Goal: Task Accomplishment & Management: Manage account settings

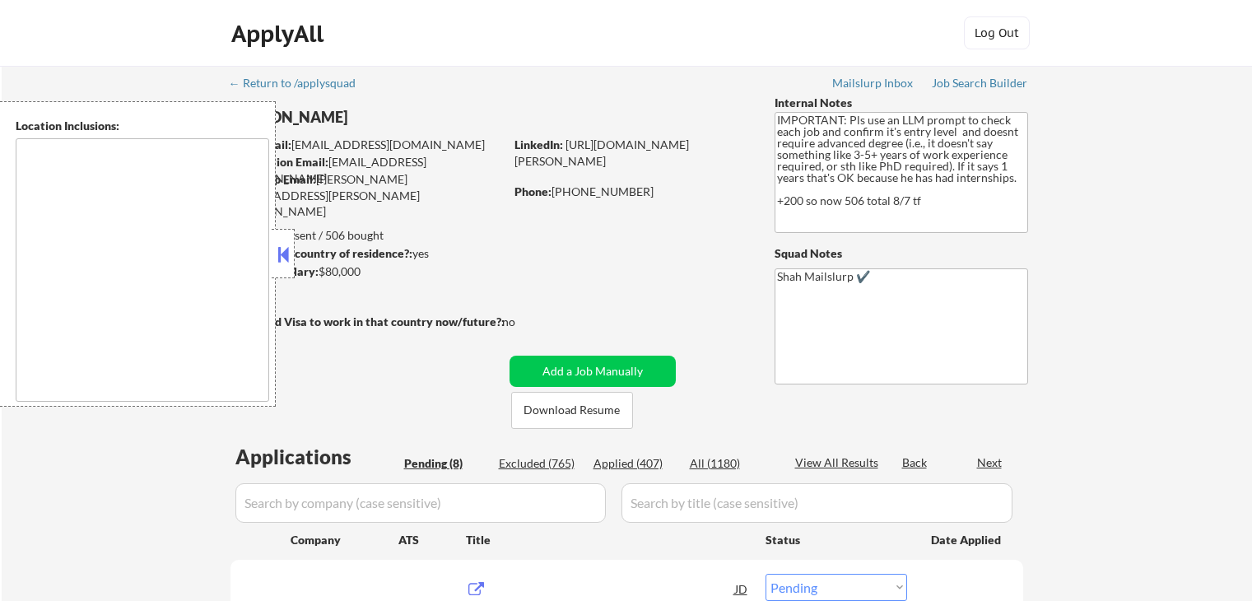
select select ""pending""
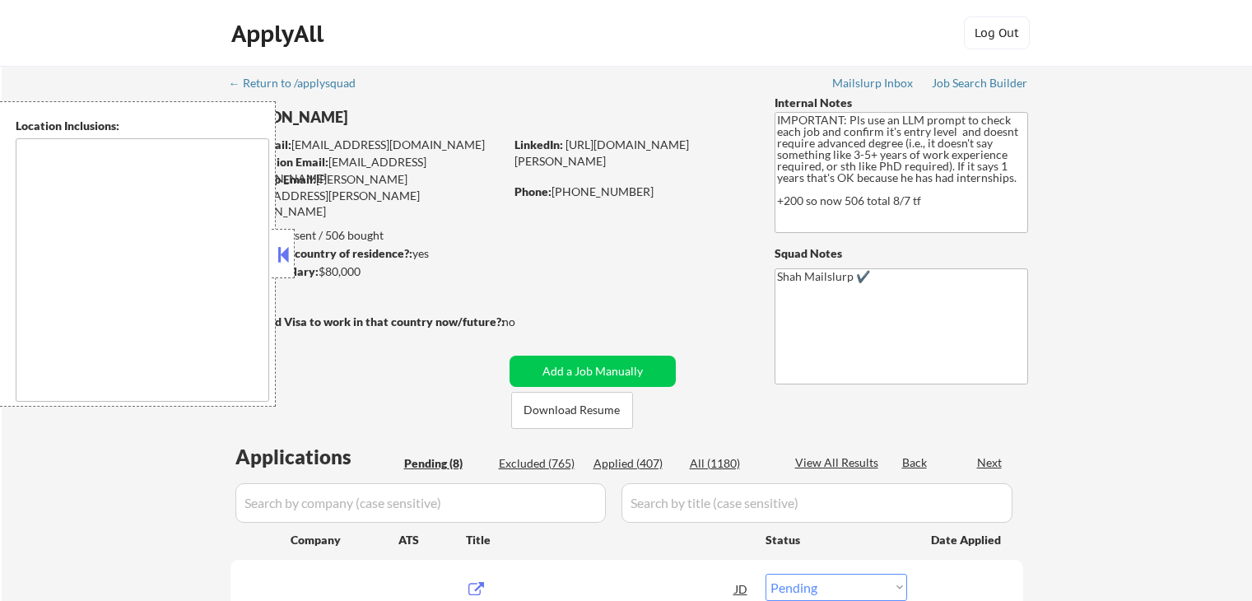
select select ""pending""
type textarea "[GEOGRAPHIC_DATA], [GEOGRAPHIC_DATA] [GEOGRAPHIC_DATA], [GEOGRAPHIC_DATA] [GEOG…"
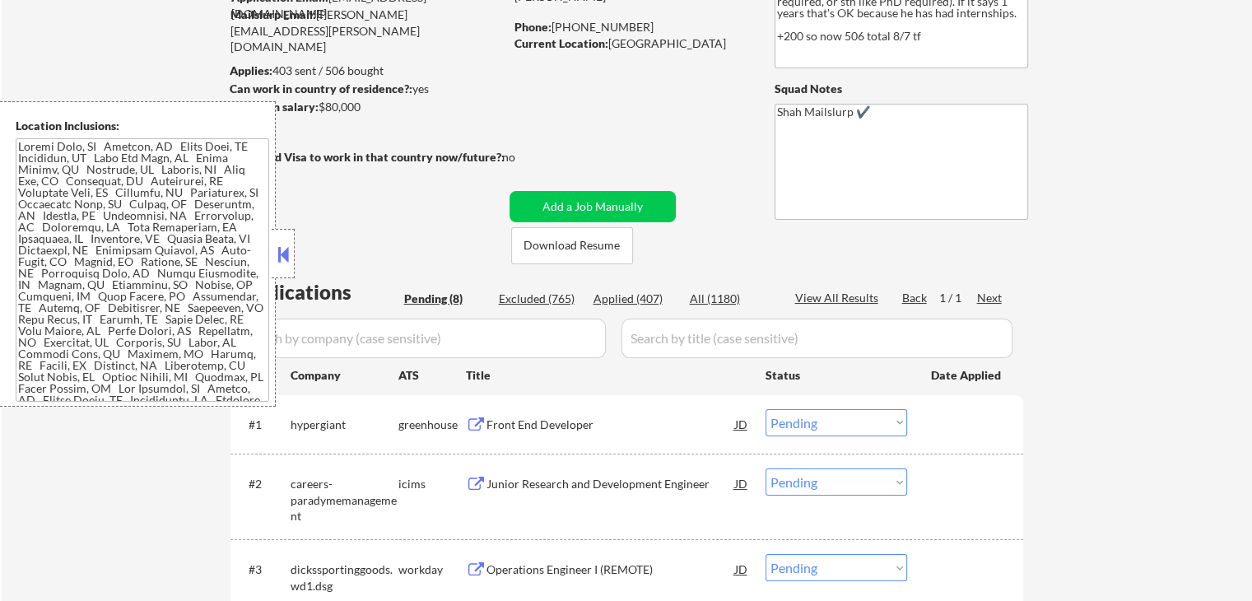
scroll to position [247, 0]
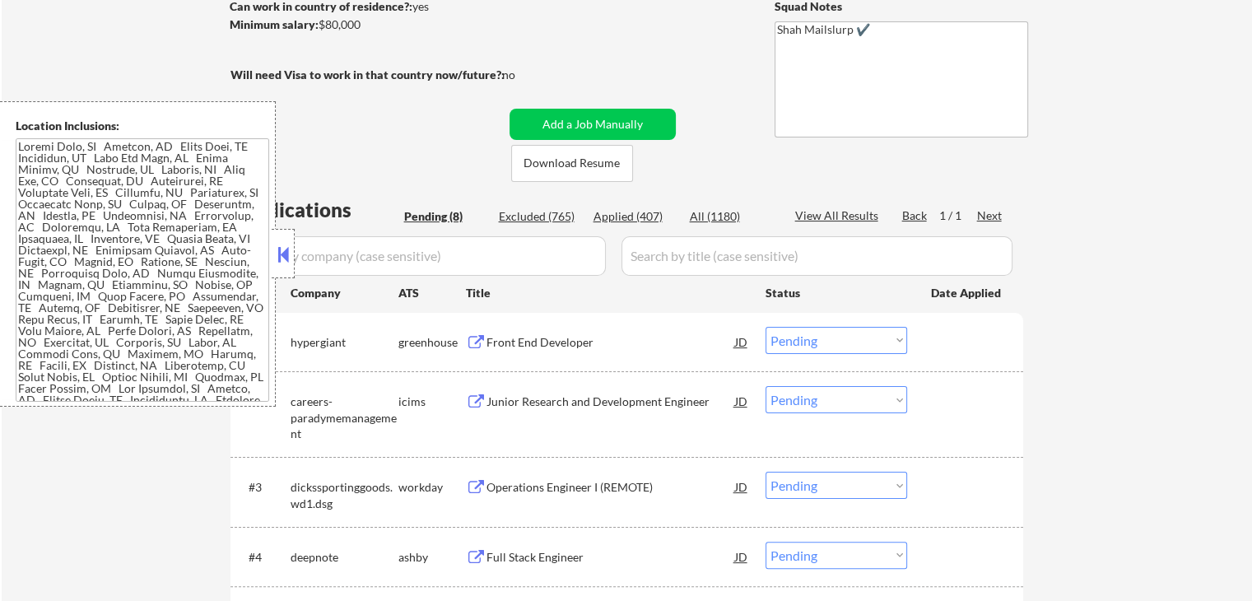
click at [546, 340] on div "Front End Developer" at bounding box center [610, 342] width 249 height 16
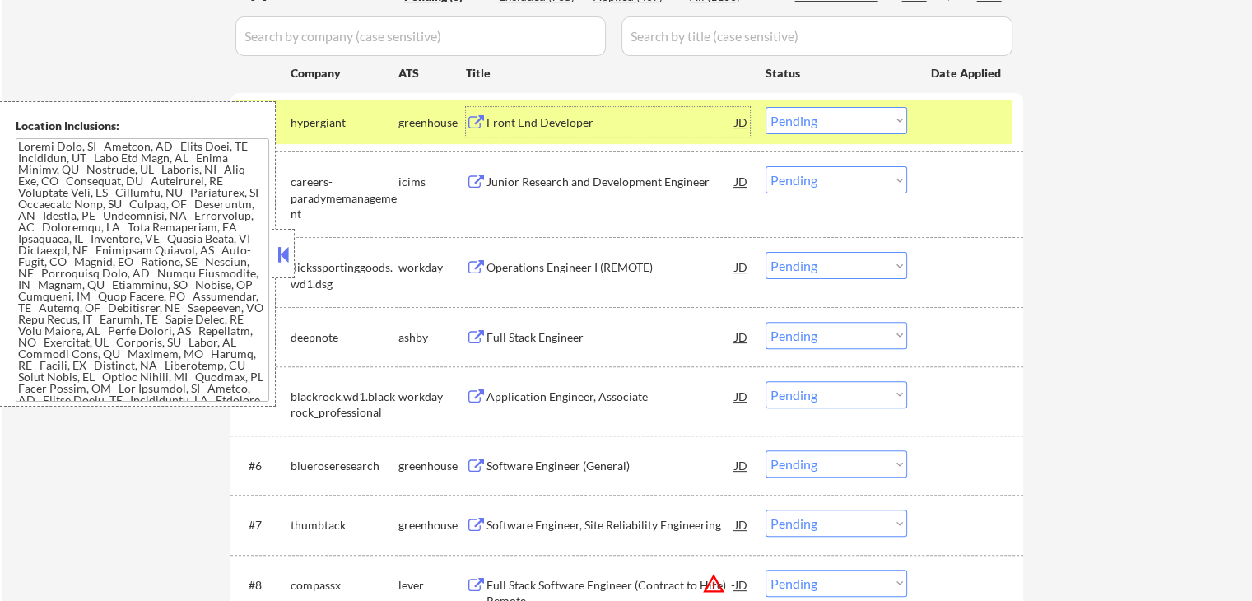
scroll to position [494, 0]
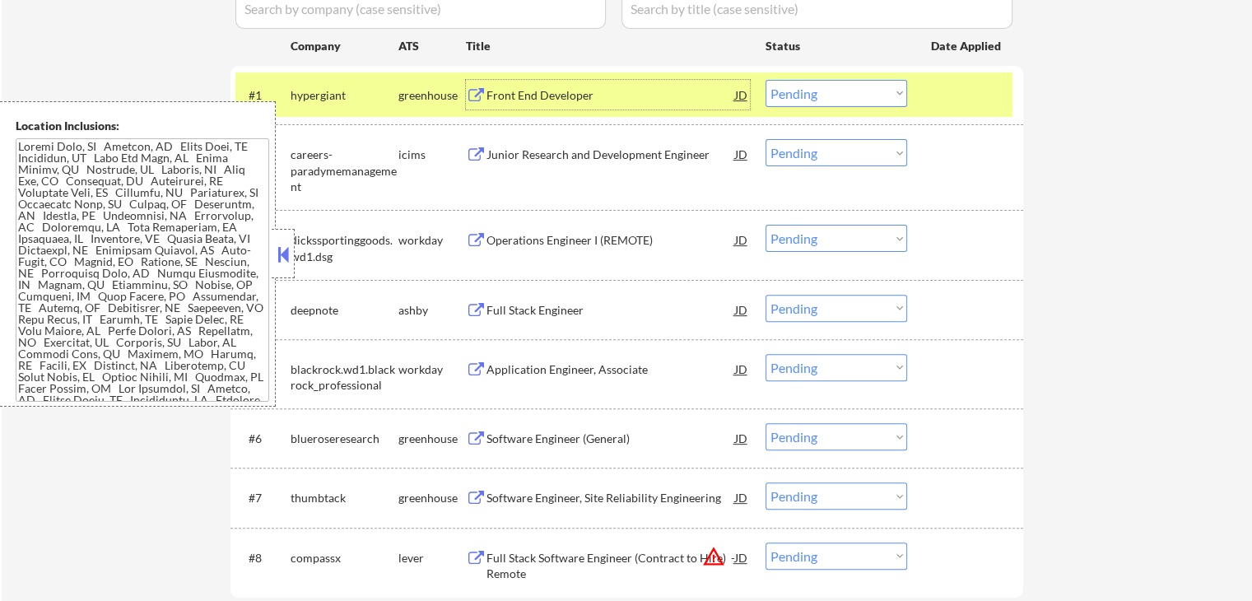
click at [821, 90] on select "Choose an option... Pending Applied Excluded (Questions) Excluded (Expired) Exc…" at bounding box center [836, 93] width 142 height 27
click at [765, 80] on select "Choose an option... Pending Applied Excluded (Questions) Excluded (Expired) Exc…" at bounding box center [836, 93] width 142 height 27
select select ""pending""
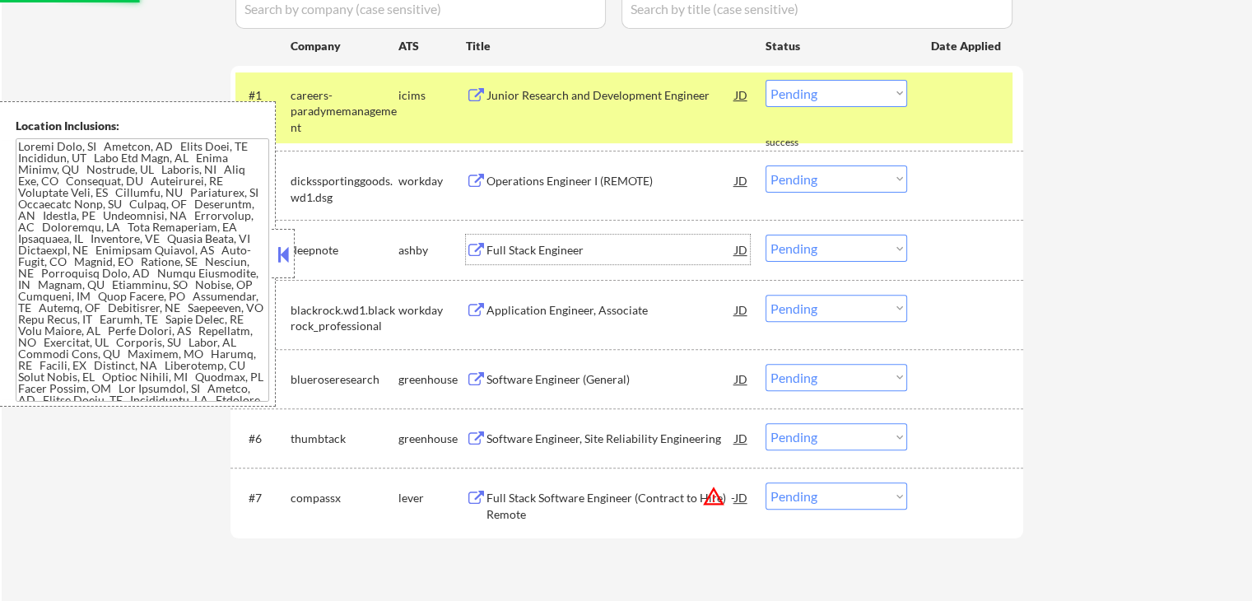
click at [513, 253] on div "Full Stack Engineer" at bounding box center [610, 250] width 249 height 16
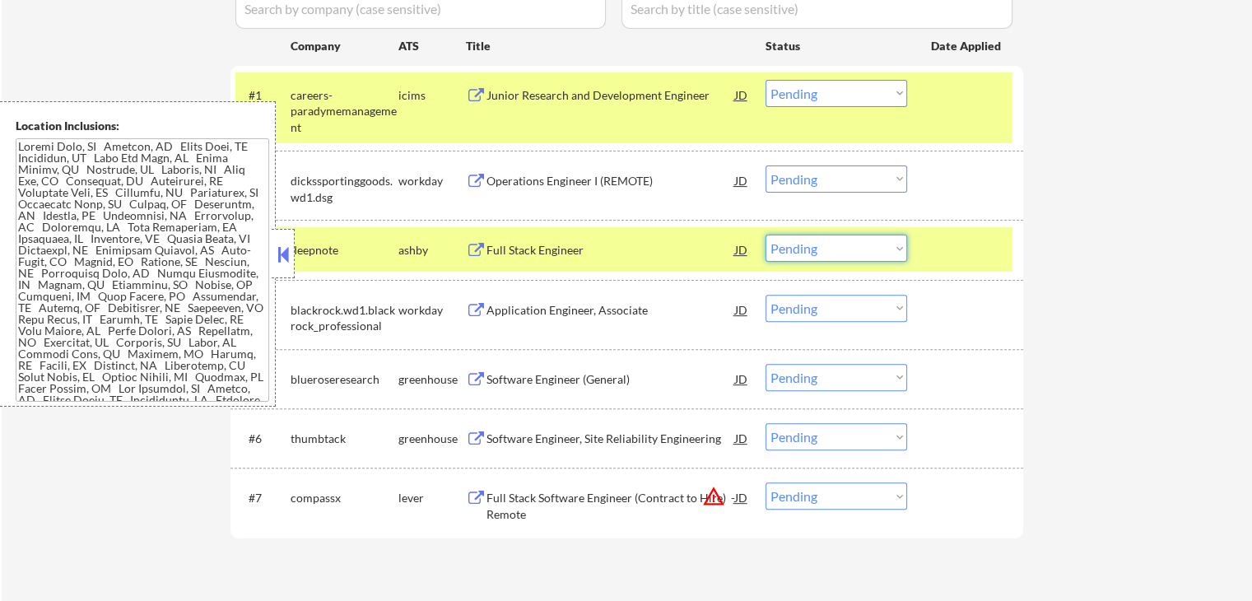
drag, startPoint x: 827, startPoint y: 248, endPoint x: 828, endPoint y: 260, distance: 12.4
click at [827, 248] on select "Choose an option... Pending Applied Excluded (Questions) Excluded (Expired) Exc…" at bounding box center [836, 248] width 142 height 27
click at [765, 235] on select "Choose an option... Pending Applied Excluded (Questions) Excluded (Expired) Exc…" at bounding box center [836, 248] width 142 height 27
select select ""pending""
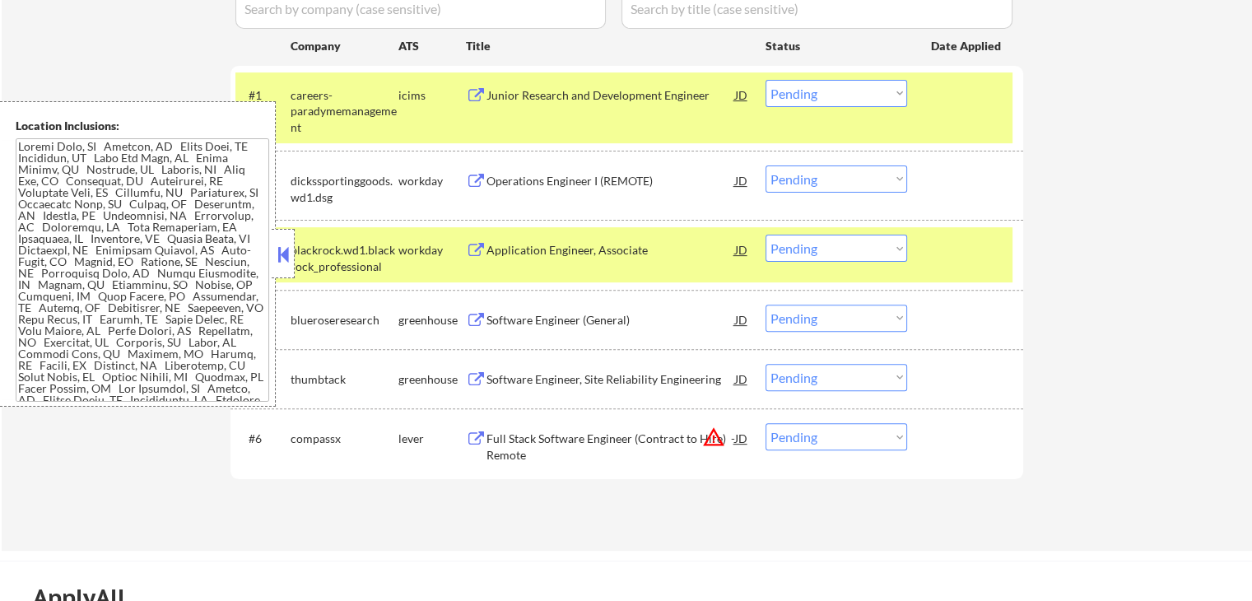
click at [508, 322] on div "Software Engineer (General)" at bounding box center [610, 320] width 249 height 16
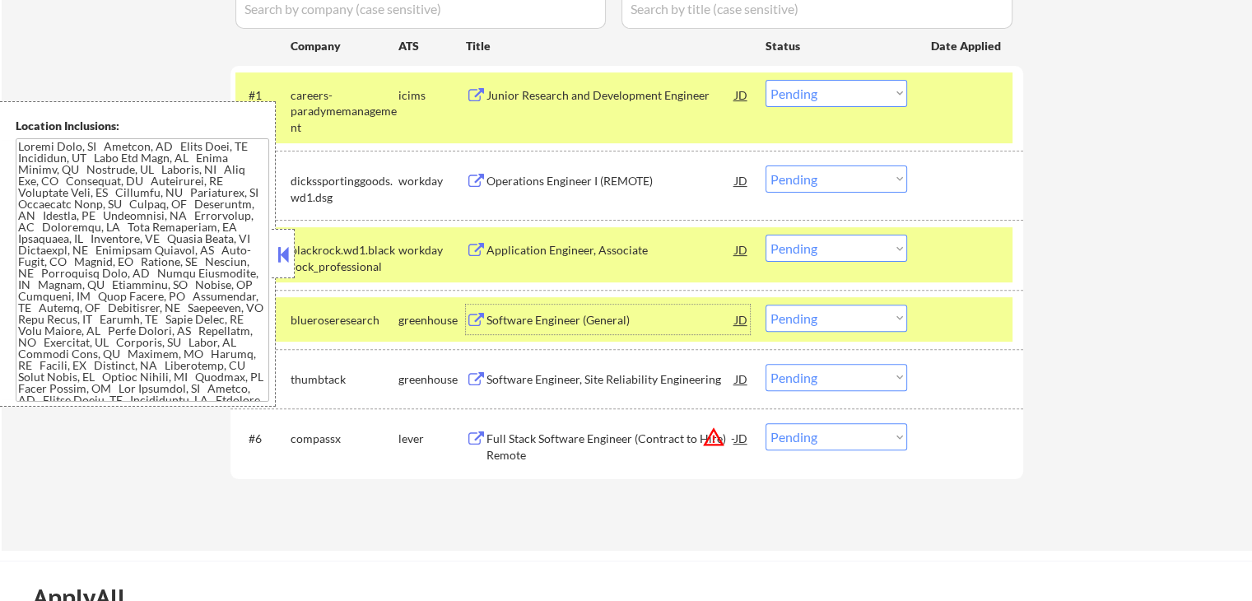
click at [814, 324] on select "Choose an option... Pending Applied Excluded (Questions) Excluded (Expired) Exc…" at bounding box center [836, 317] width 142 height 27
click at [765, 304] on select "Choose an option... Pending Applied Excluded (Questions) Excluded (Expired) Exc…" at bounding box center [836, 317] width 142 height 27
click at [563, 383] on div "Software Engineer, Site Reliability Engineering" at bounding box center [610, 379] width 249 height 16
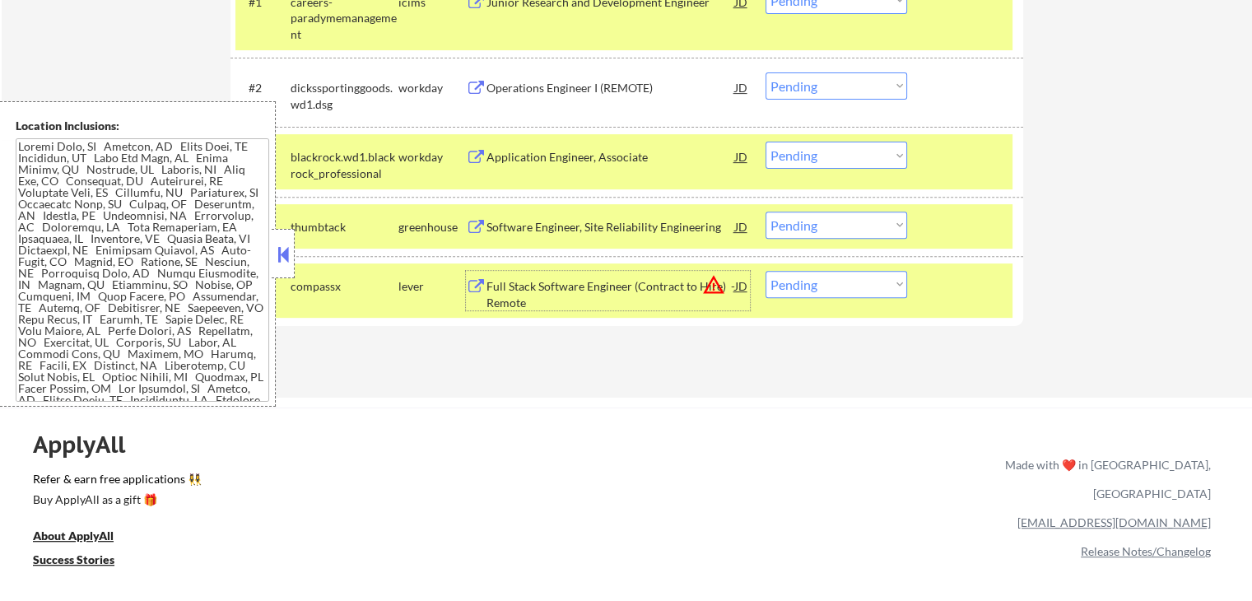
scroll to position [658, 0]
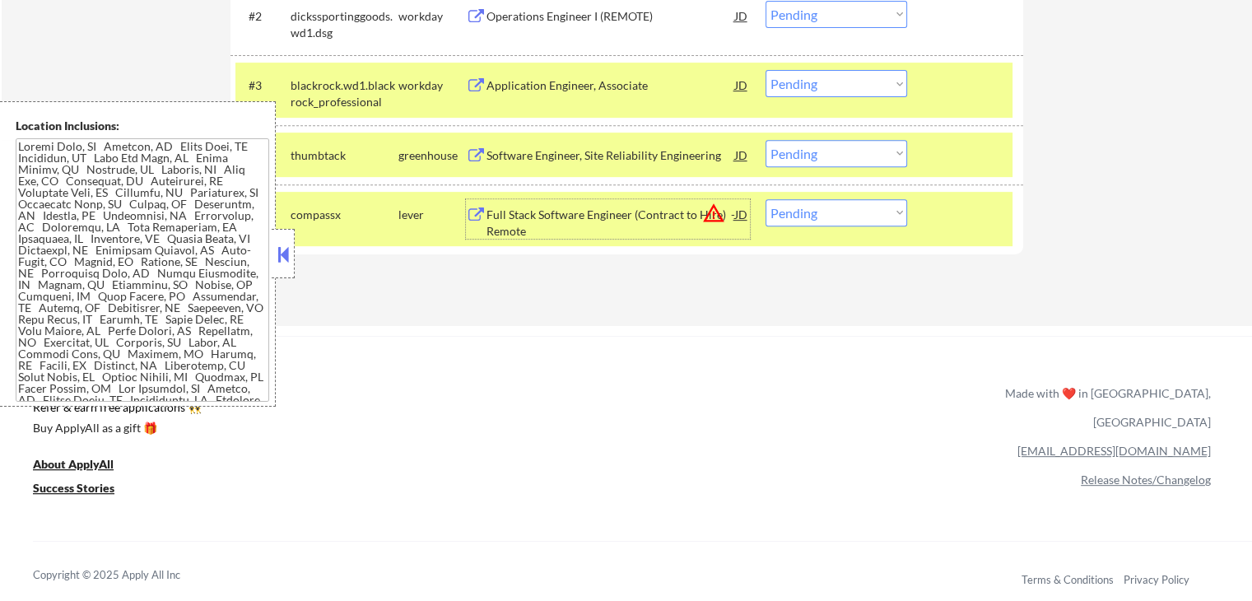
drag, startPoint x: 813, startPoint y: 152, endPoint x: 834, endPoint y: 164, distance: 23.6
click at [813, 152] on select "Choose an option... Pending Applied Excluded (Questions) Excluded (Expired) Exc…" at bounding box center [836, 153] width 142 height 27
click at [765, 140] on select "Choose an option... Pending Applied Excluded (Questions) Excluded (Expired) Exc…" at bounding box center [836, 153] width 142 height 27
click at [585, 226] on div "Full Stack Software Engineer (Contract to Hire) - Remote" at bounding box center [610, 223] width 249 height 32
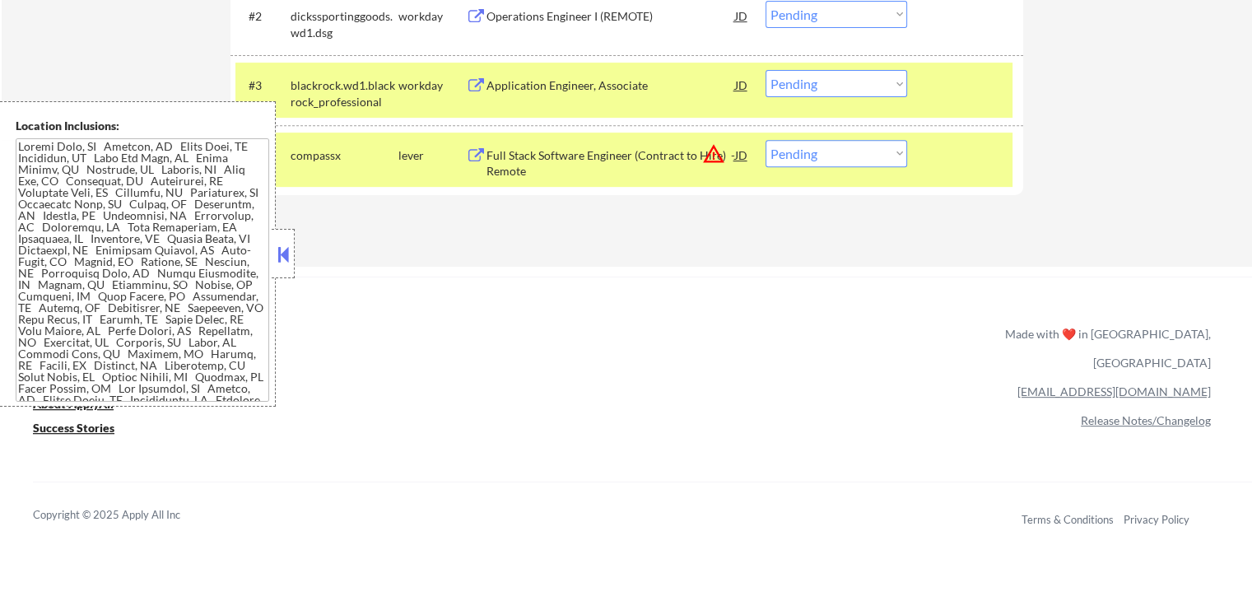
click at [642, 152] on div "Full Stack Software Engineer (Contract to Hire) - Remote" at bounding box center [610, 163] width 249 height 32
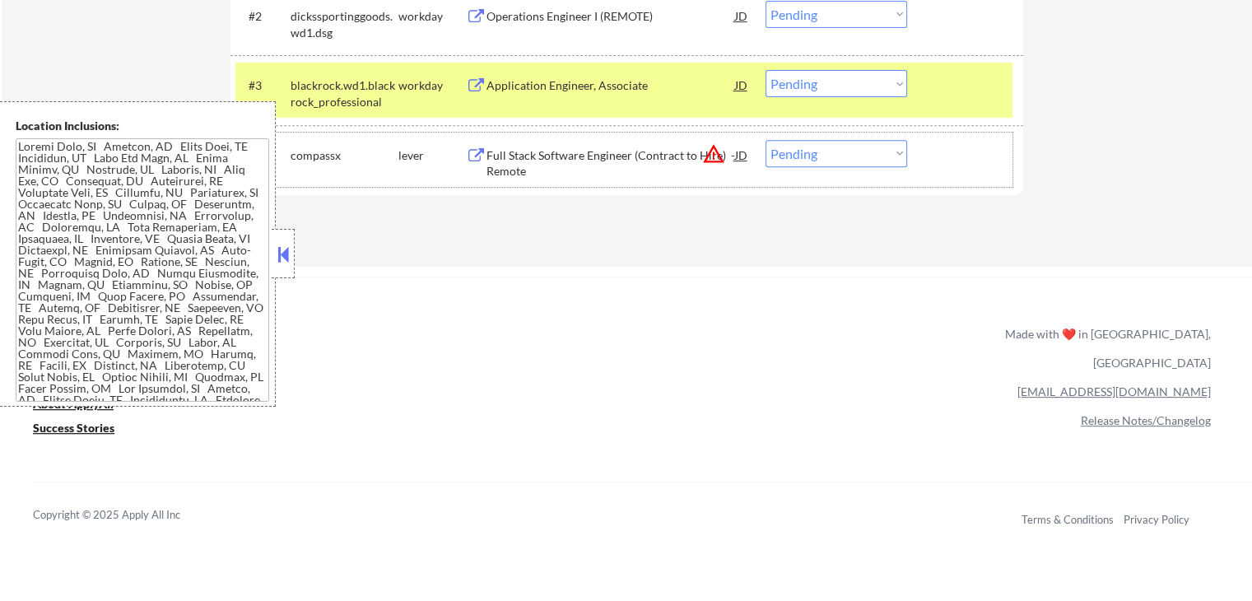
click at [822, 138] on div "#4 compassx lever Full Stack Software Engineer (Contract to Hire) - Remote JD w…" at bounding box center [623, 159] width 777 height 54
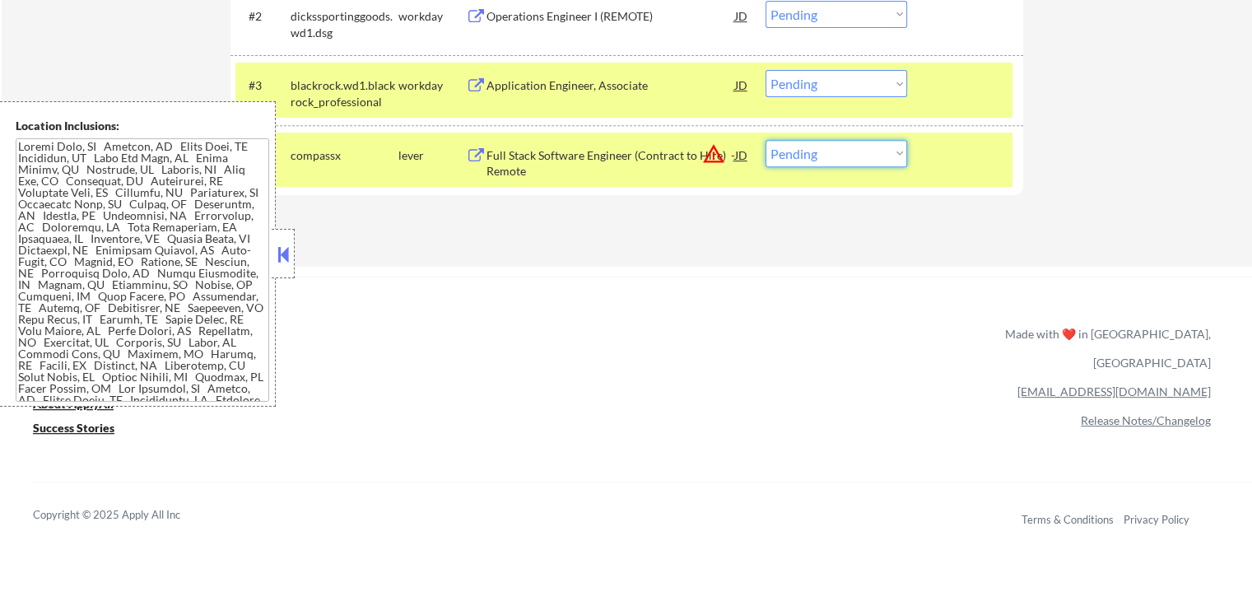
click at [829, 144] on select "Choose an option... Pending Applied Excluded (Questions) Excluded (Expired) Exc…" at bounding box center [836, 153] width 142 height 27
select select ""applied""
click at [765, 140] on select "Choose an option... Pending Applied Excluded (Questions) Excluded (Expired) Exc…" at bounding box center [836, 153] width 142 height 27
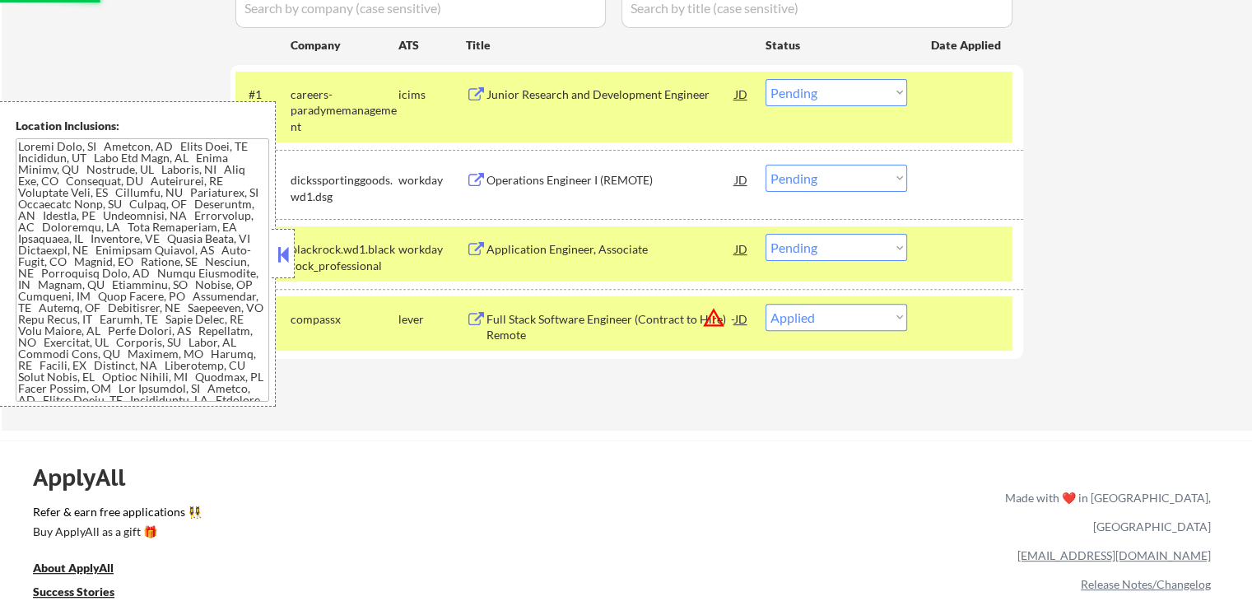
scroll to position [494, 0]
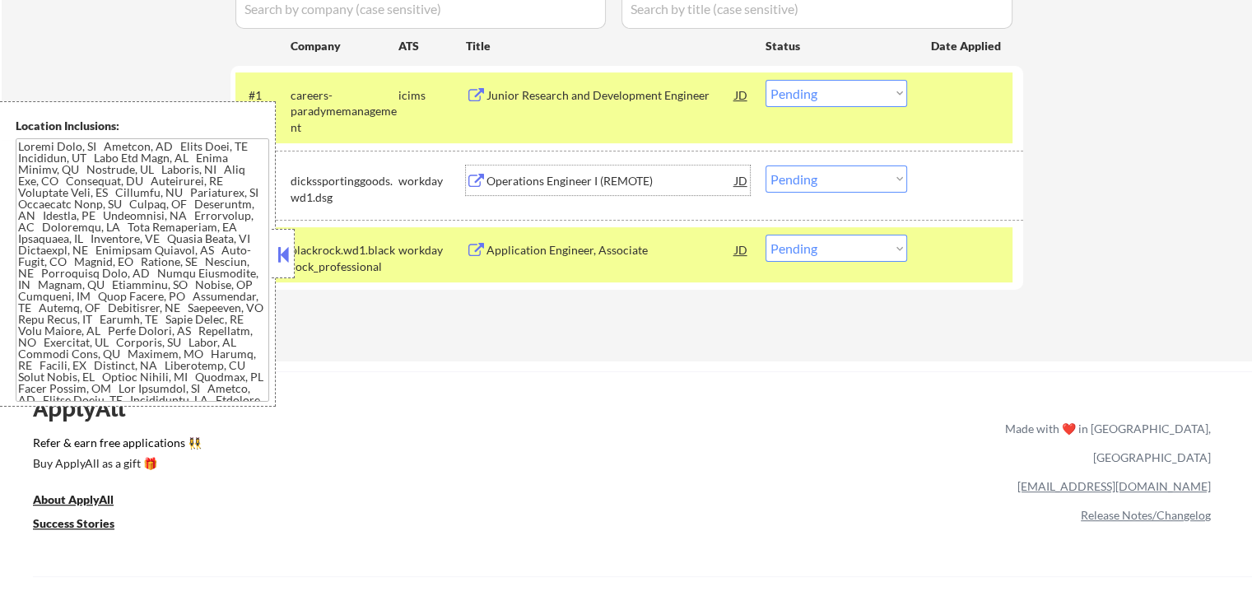
click at [546, 185] on div "Operations Engineer I (REMOTE)" at bounding box center [610, 181] width 249 height 16
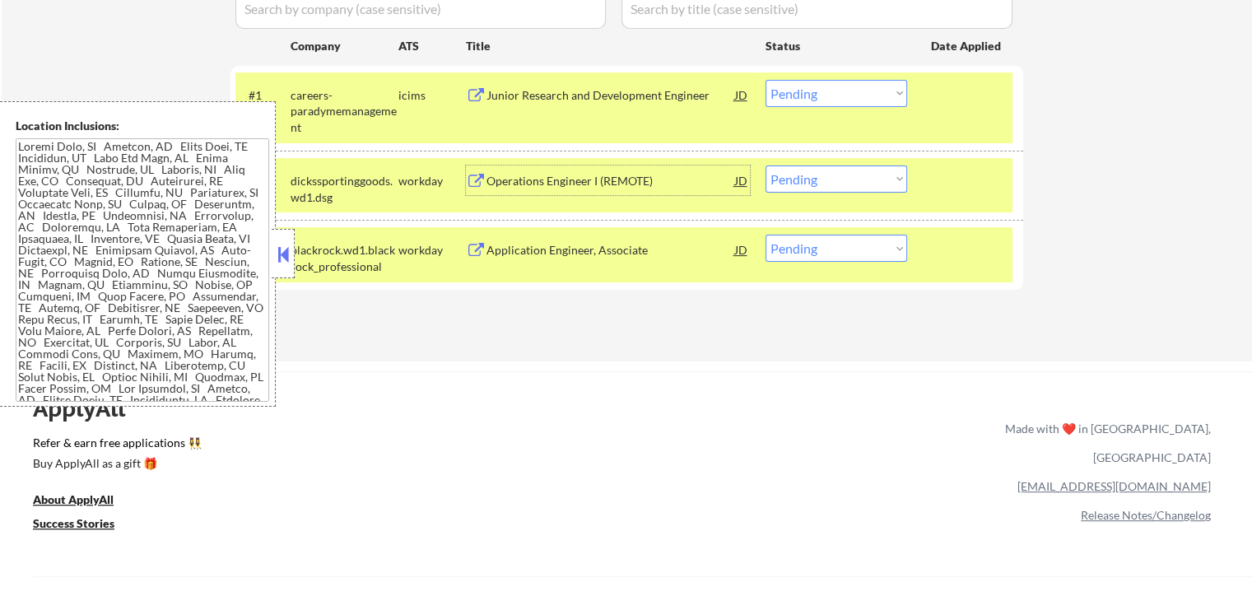
click at [570, 251] on div "Application Engineer, Associate" at bounding box center [610, 250] width 249 height 16
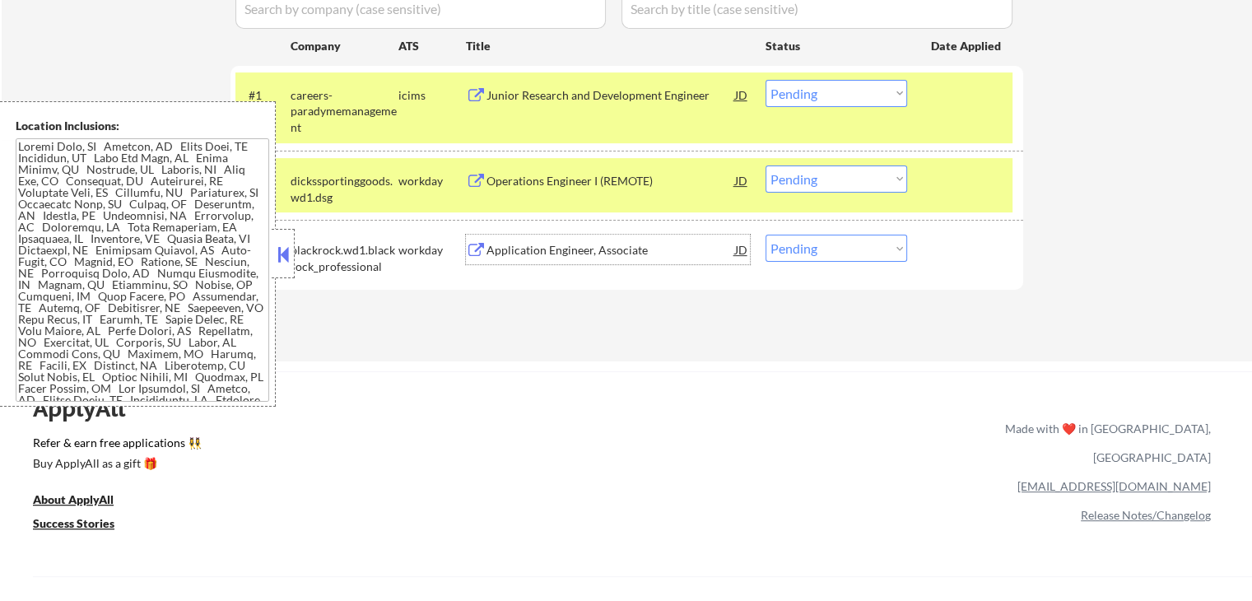
click at [819, 165] on select "Choose an option... Pending Applied Excluded (Questions) Excluded (Expired) Exc…" at bounding box center [836, 178] width 142 height 27
click at [765, 165] on select "Choose an option... Pending Applied Excluded (Questions) Excluded (Expired) Exc…" at bounding box center [836, 178] width 142 height 27
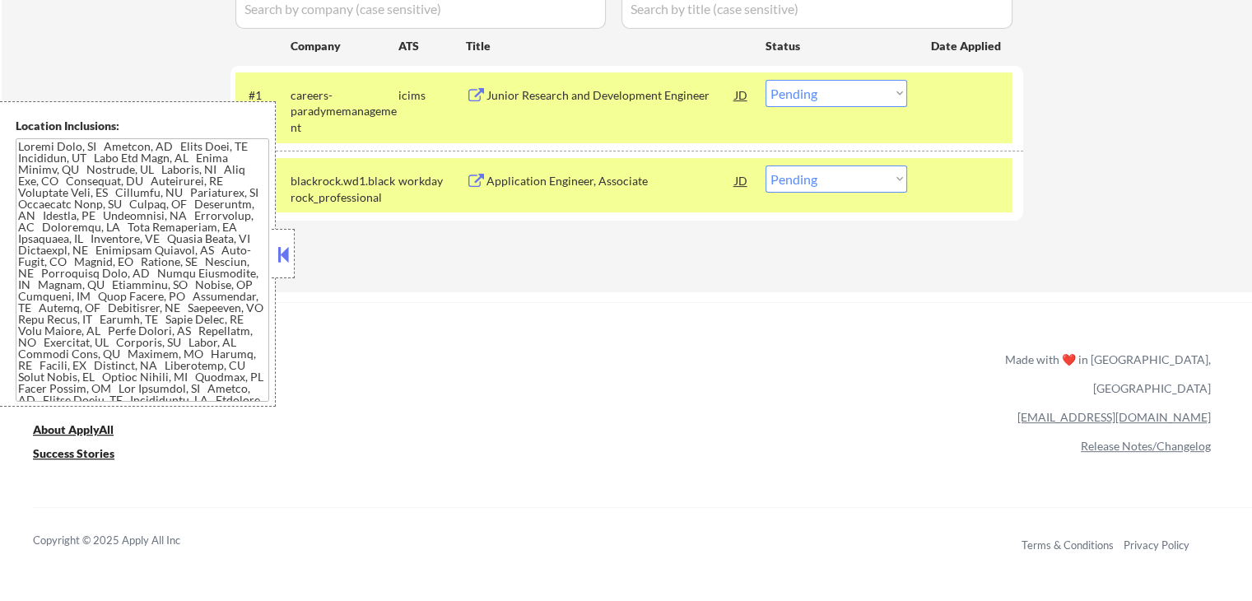
drag, startPoint x: 800, startPoint y: 173, endPoint x: 811, endPoint y: 188, distance: 18.3
click at [801, 173] on select "Choose an option... Pending Applied Excluded (Questions) Excluded (Expired) Exc…" at bounding box center [836, 178] width 142 height 27
select select ""applied""
click at [765, 165] on select "Choose an option... Pending Applied Excluded (Questions) Excluded (Expired) Exc…" at bounding box center [836, 178] width 142 height 27
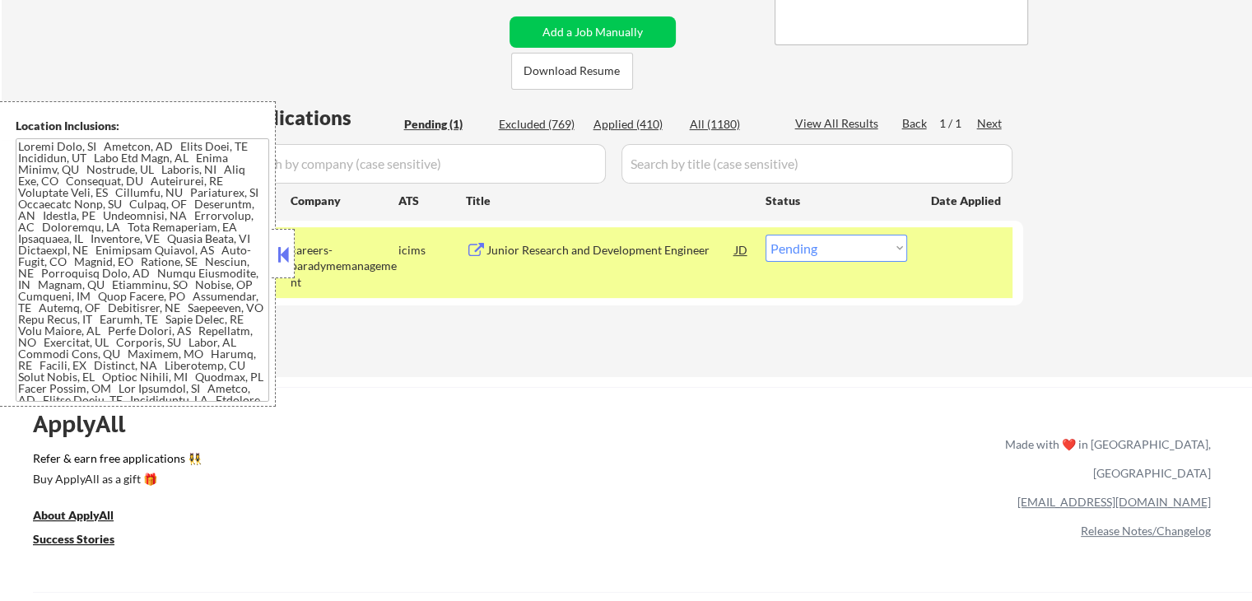
scroll to position [329, 0]
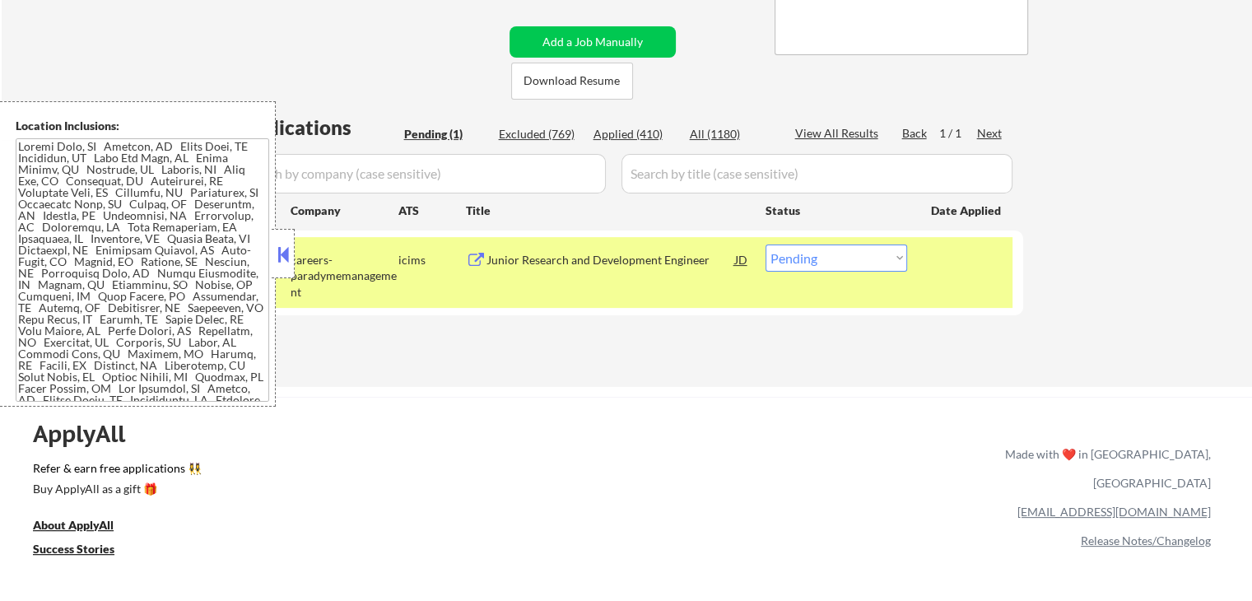
click at [645, 134] on div "Applied (410)" at bounding box center [634, 134] width 82 height 16
select select ""applied""
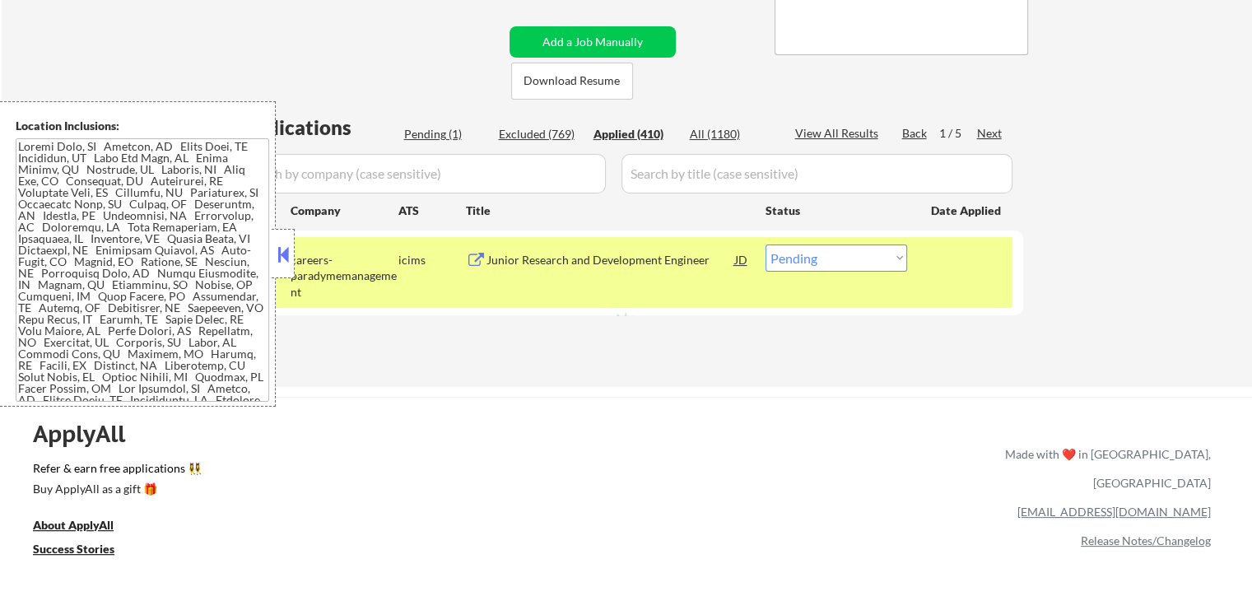
select select ""applied""
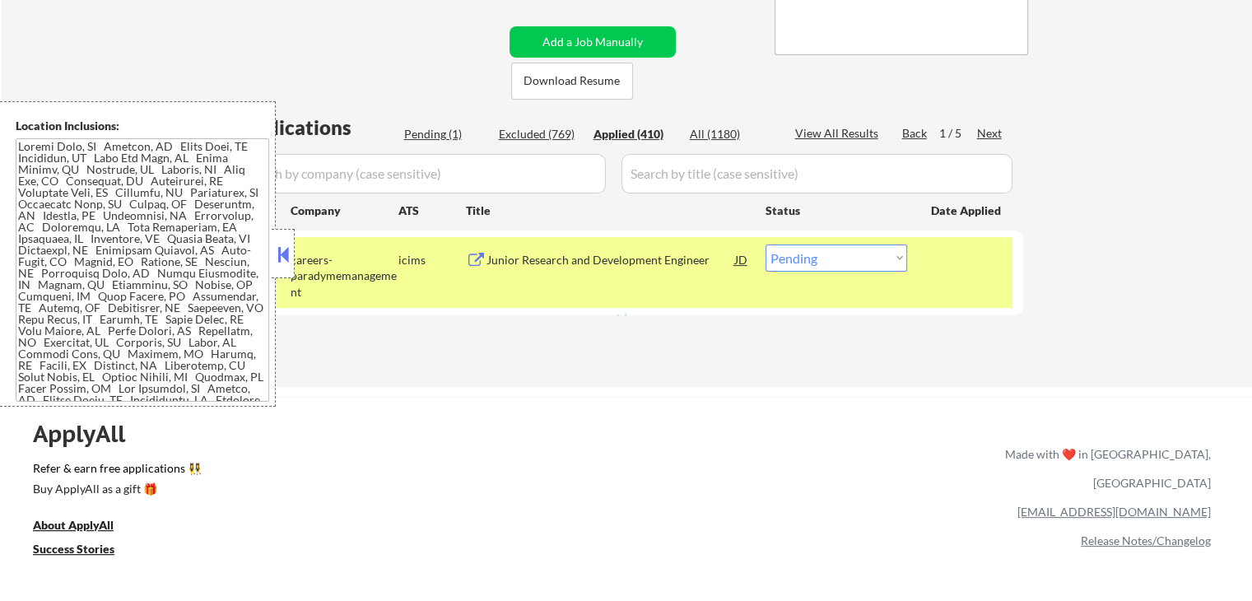
select select ""applied""
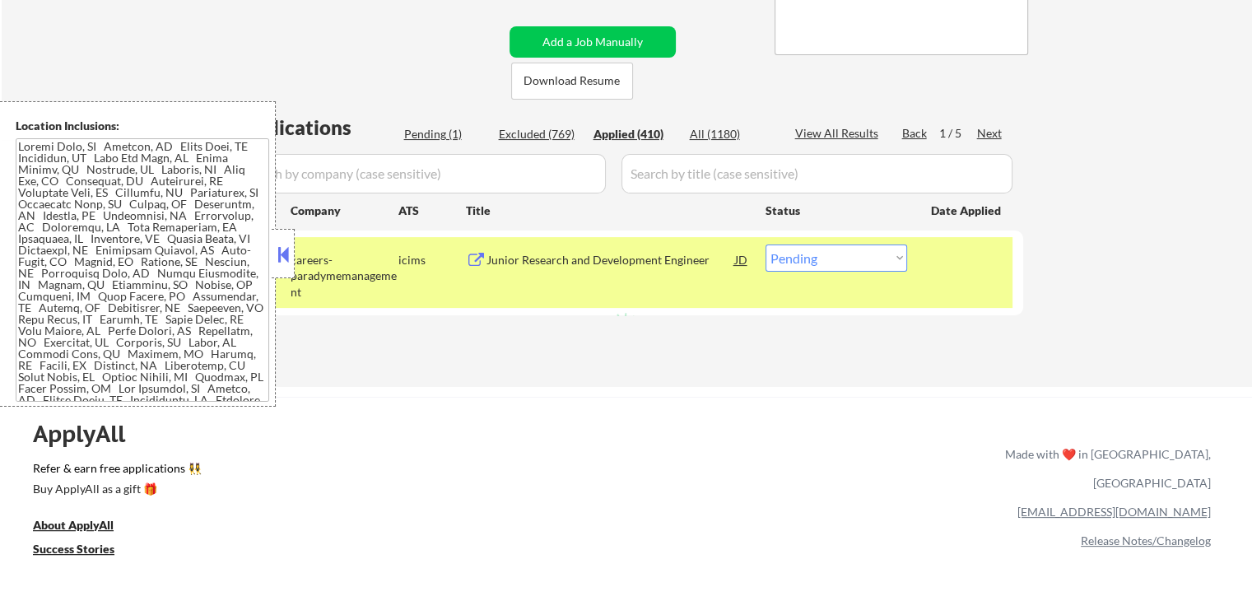
select select ""applied""
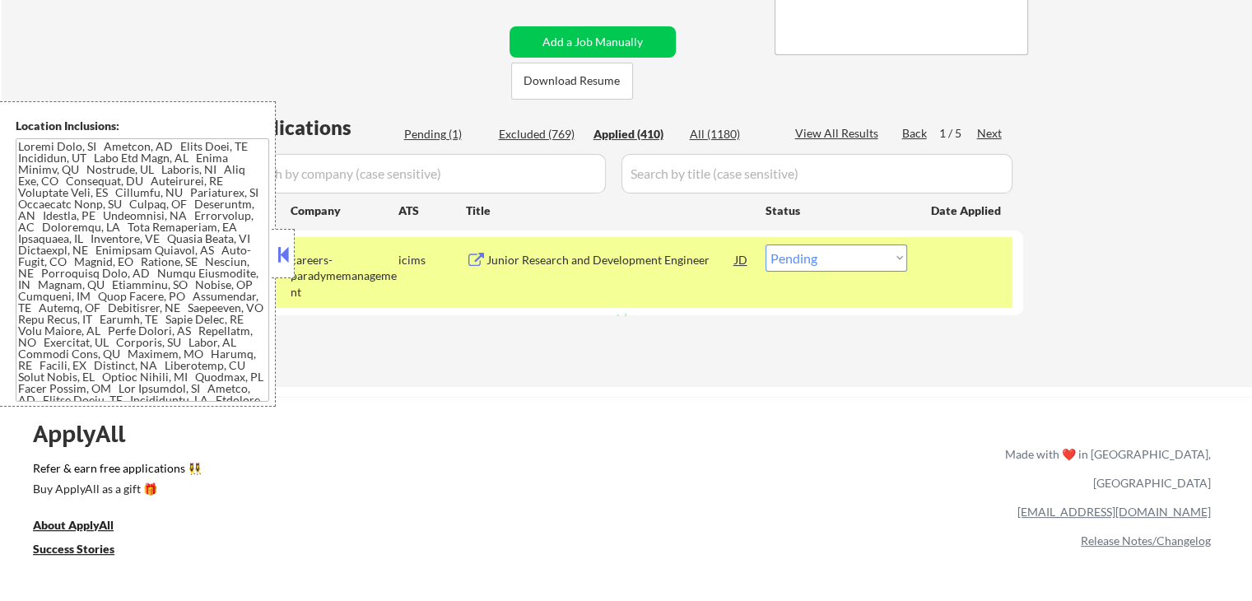
select select ""applied""
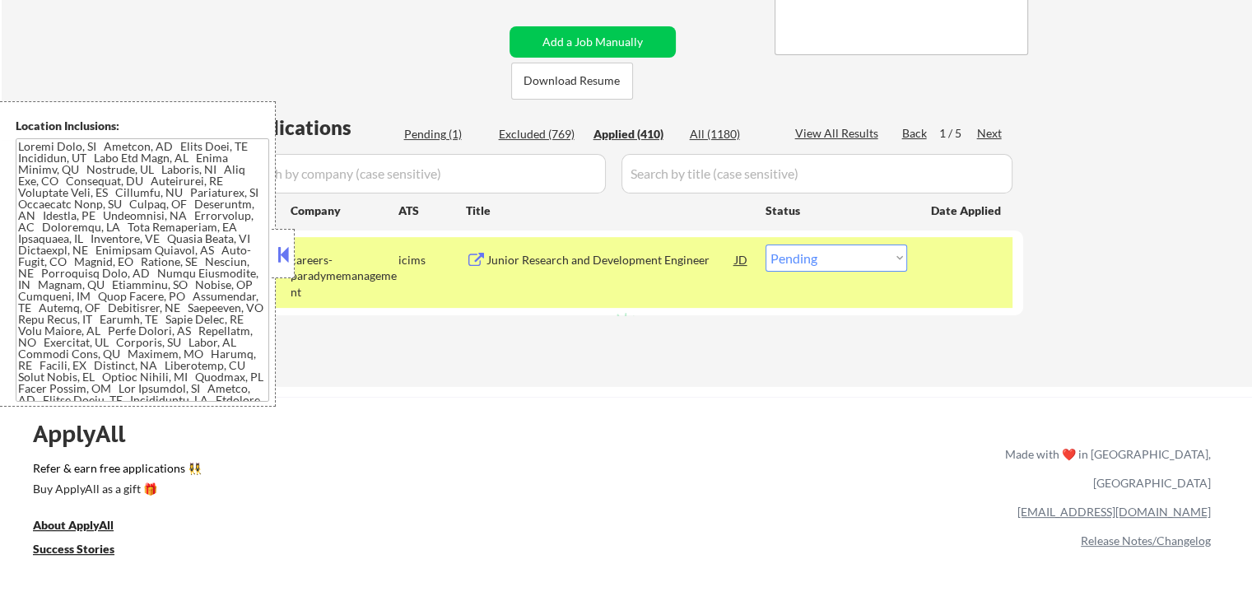
select select ""applied""
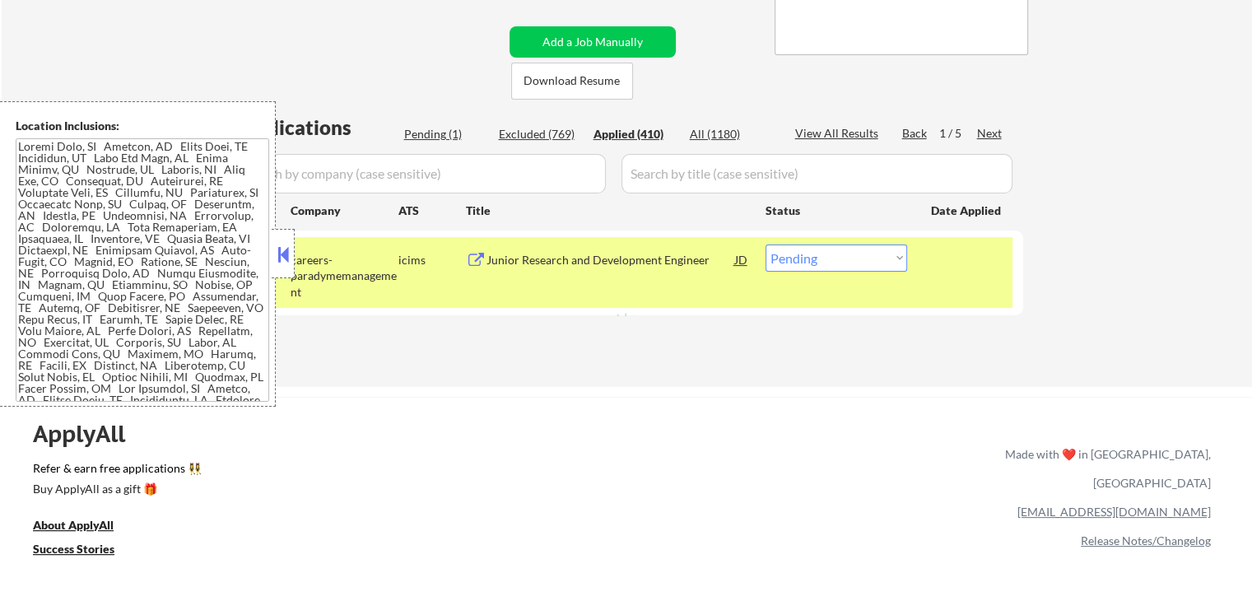
select select ""applied""
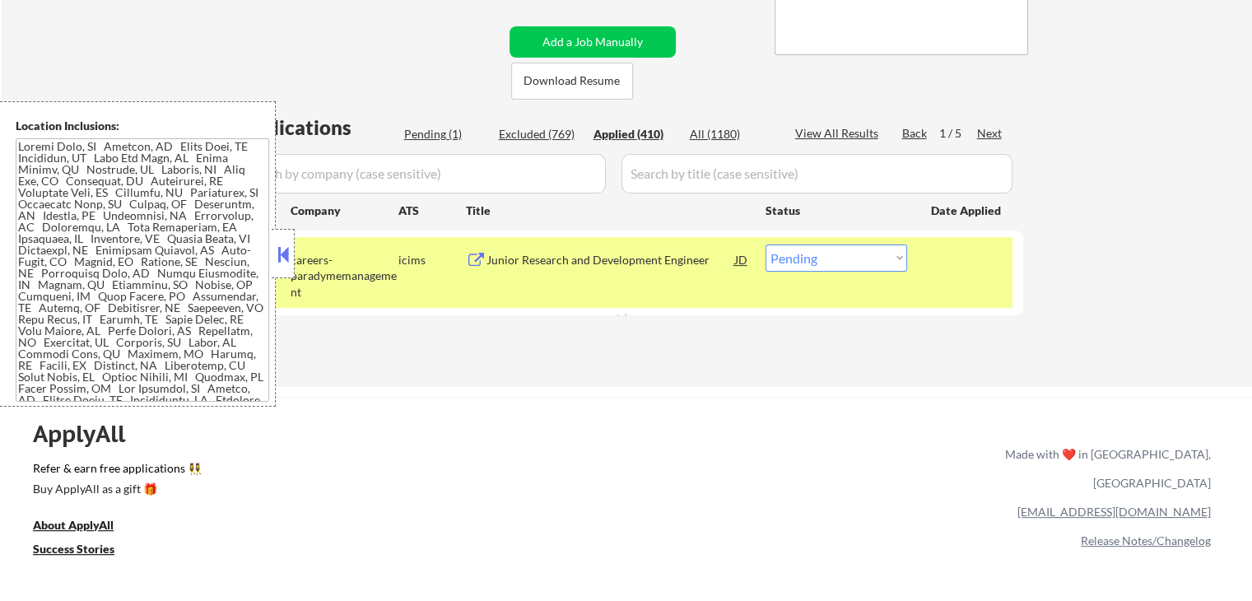
select select ""applied""
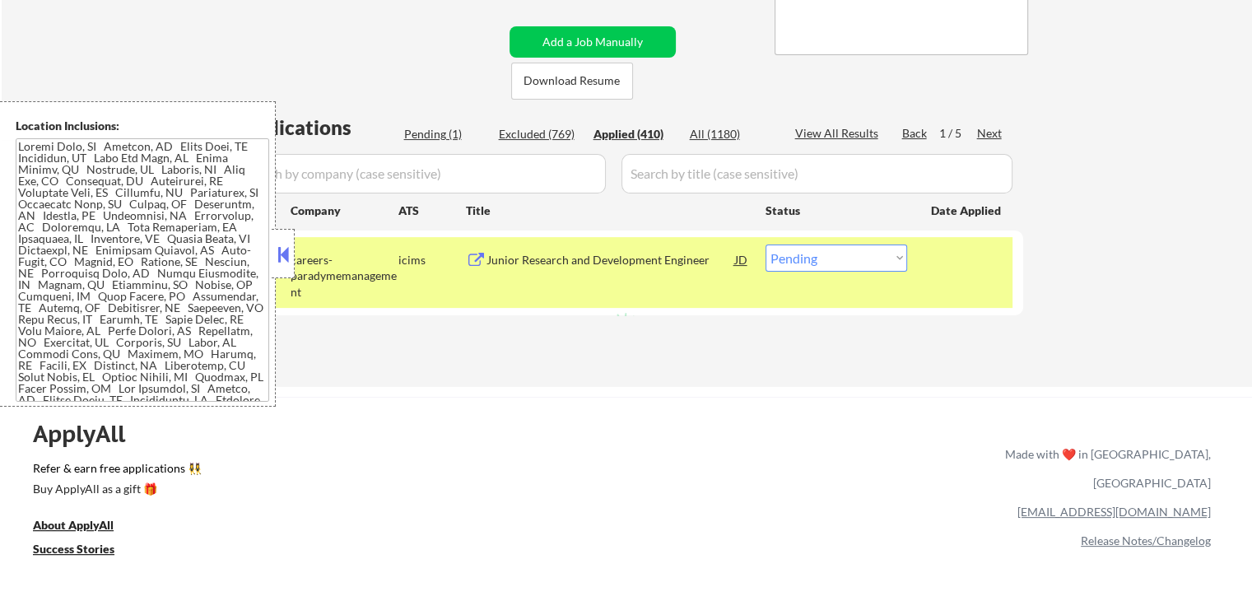
select select ""applied""
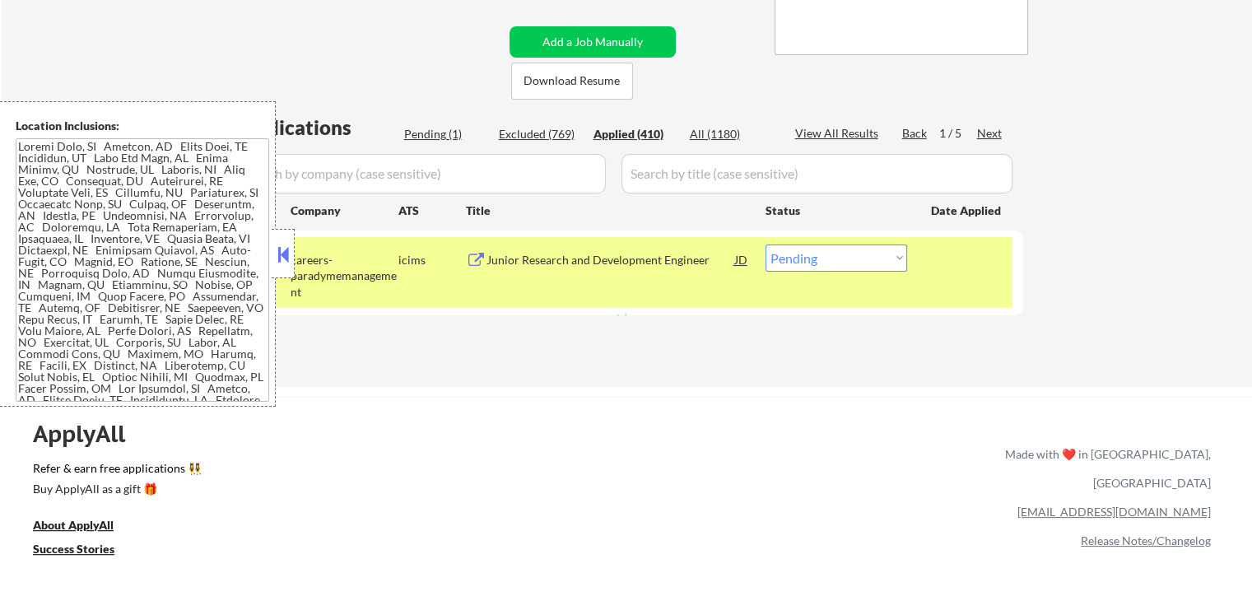
select select ""applied""
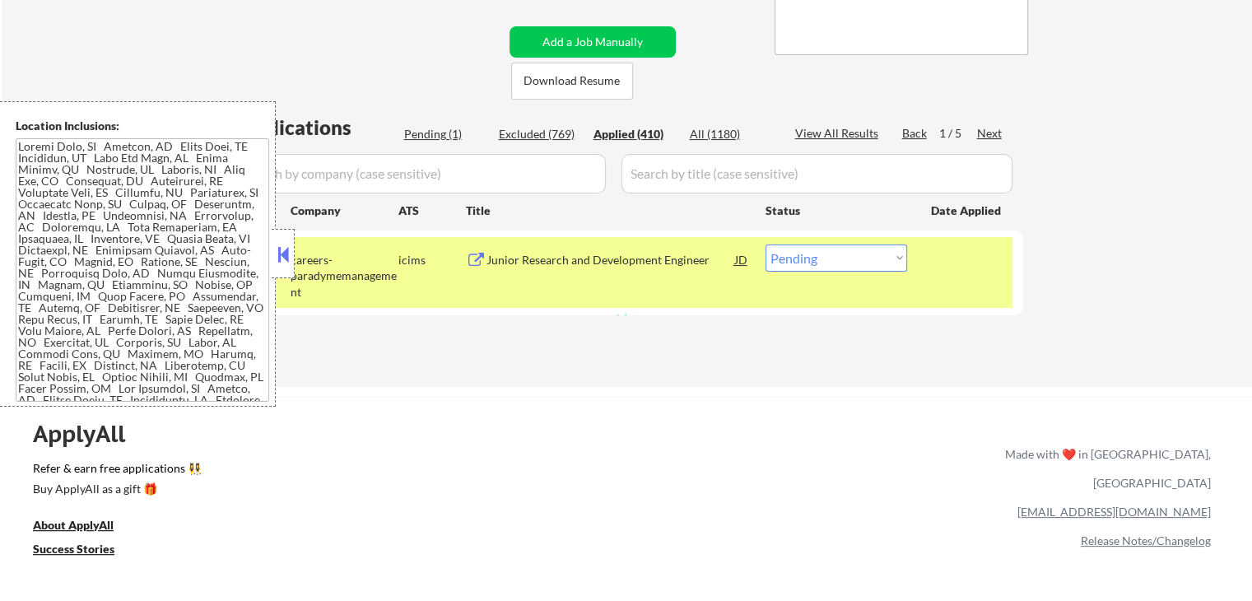
select select ""applied""
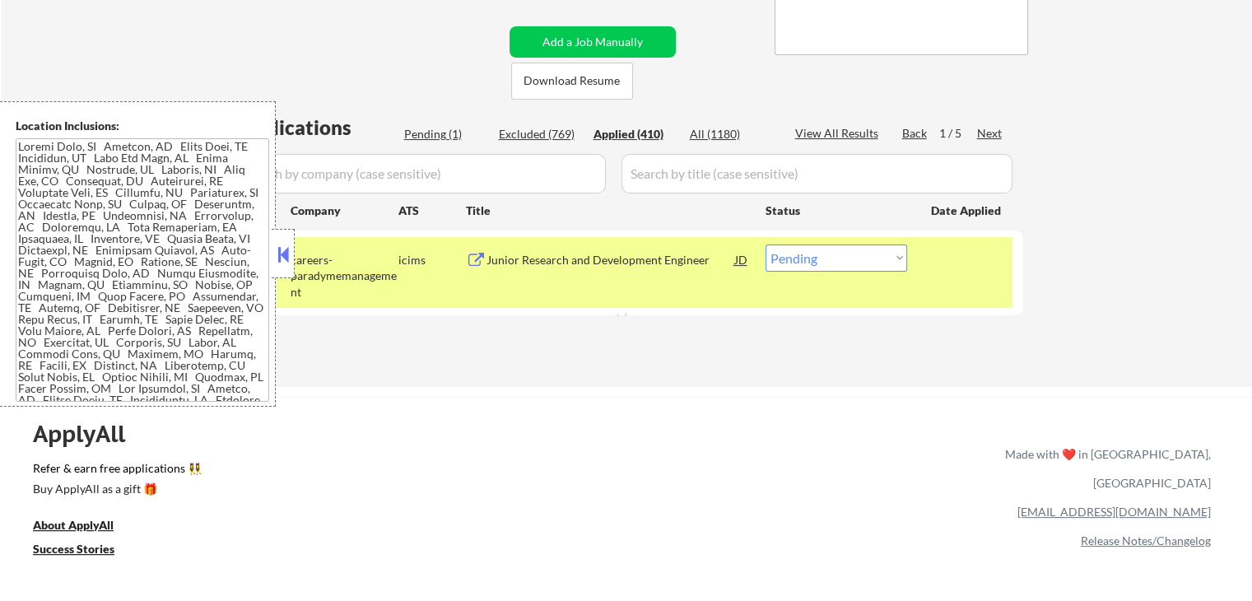
select select ""applied""
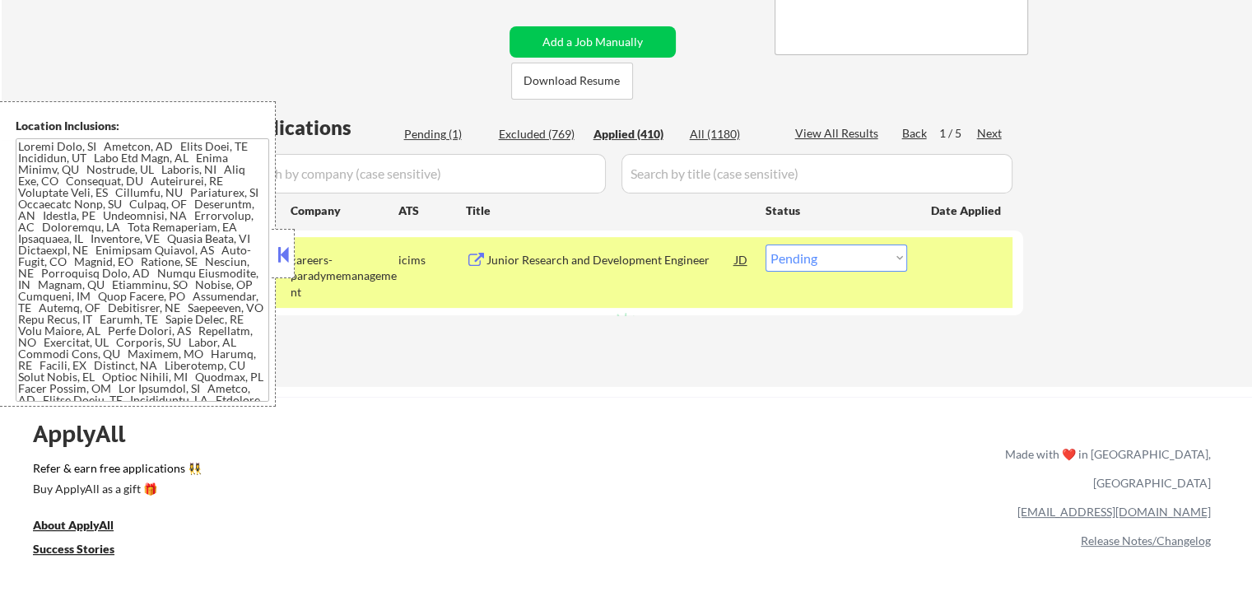
select select ""applied""
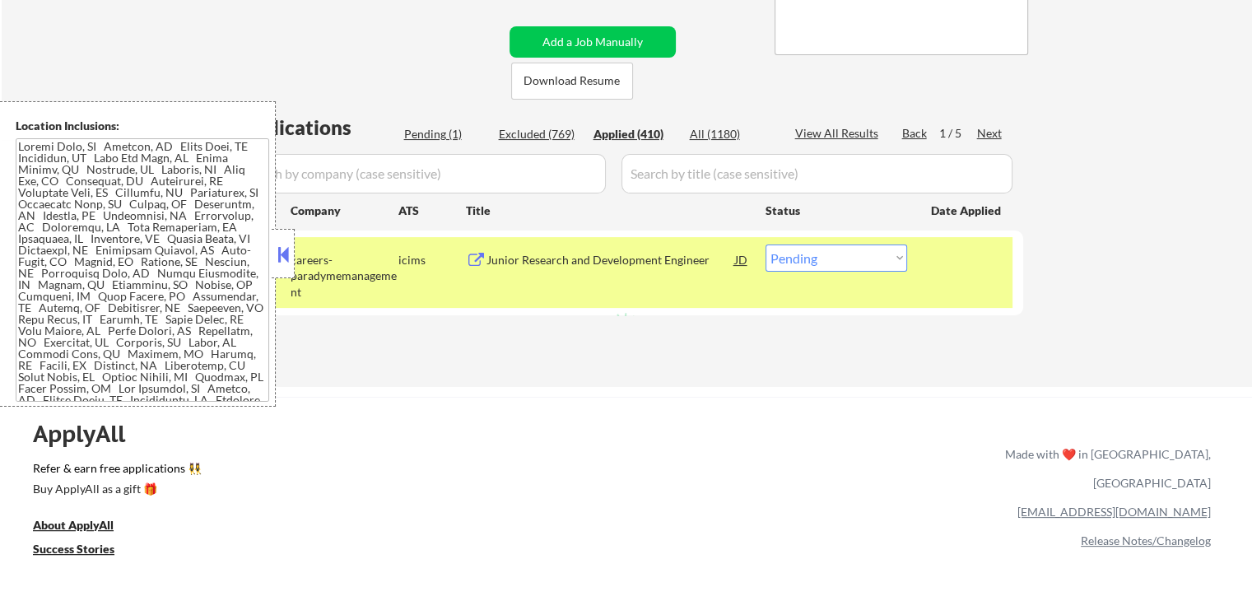
select select ""applied""
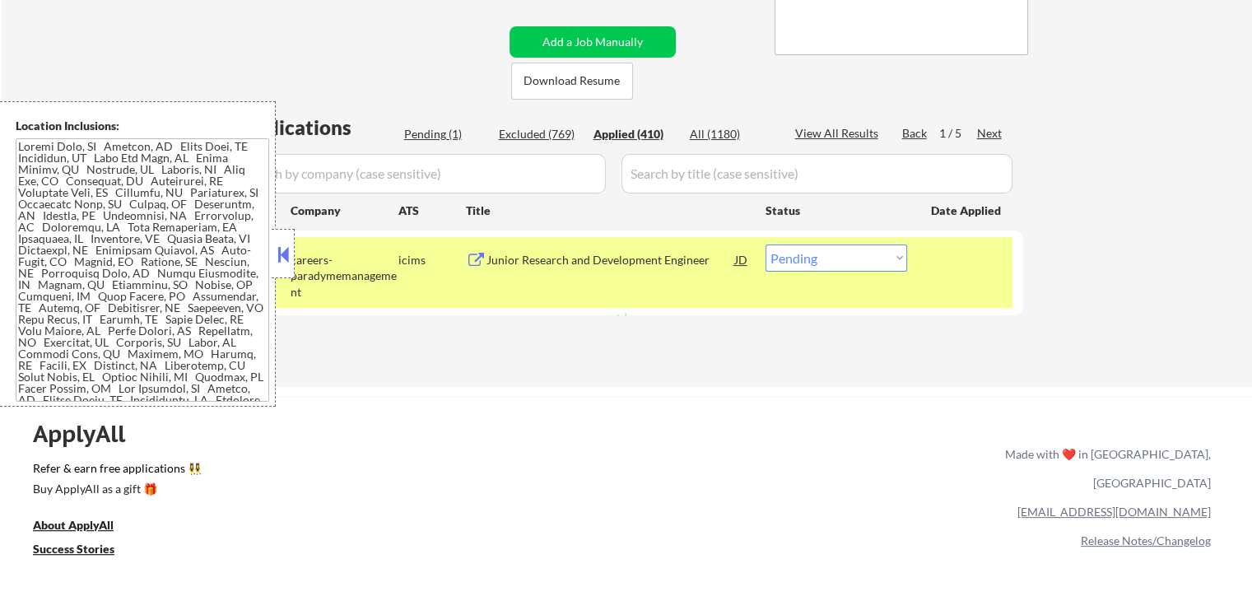
select select ""applied""
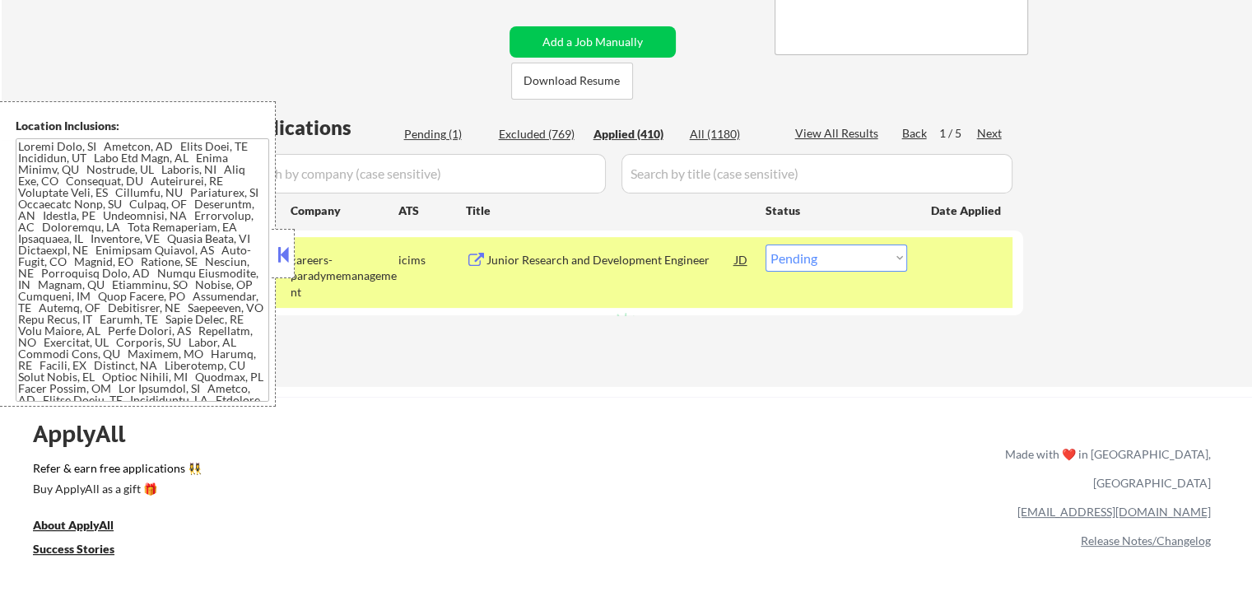
select select ""applied""
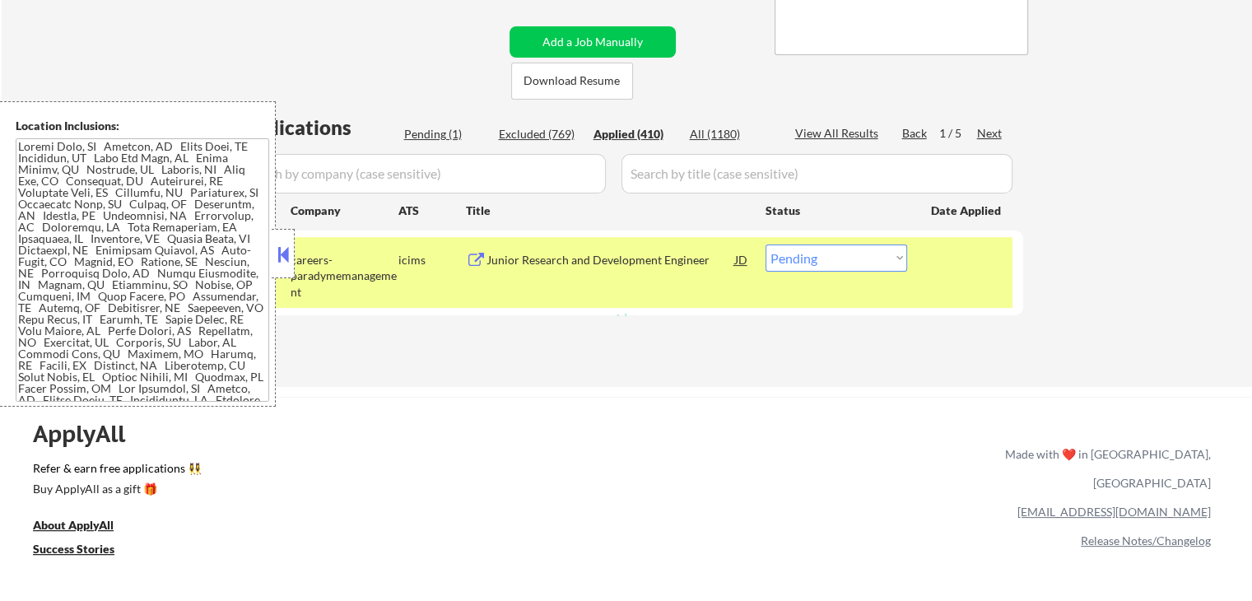
select select ""applied""
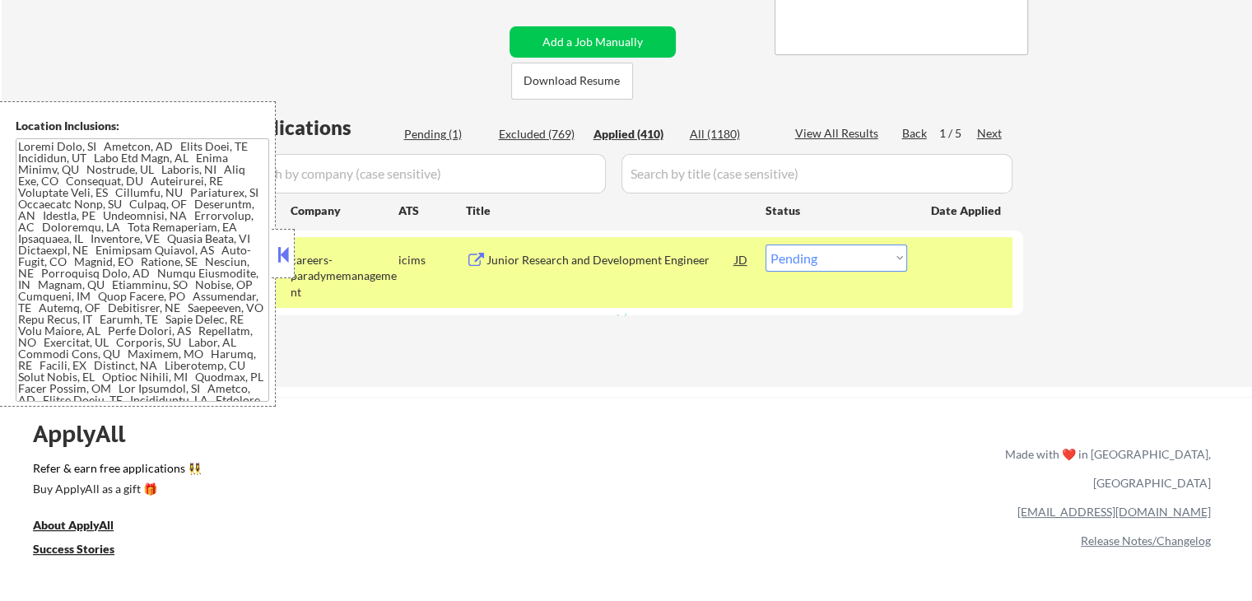
select select ""applied""
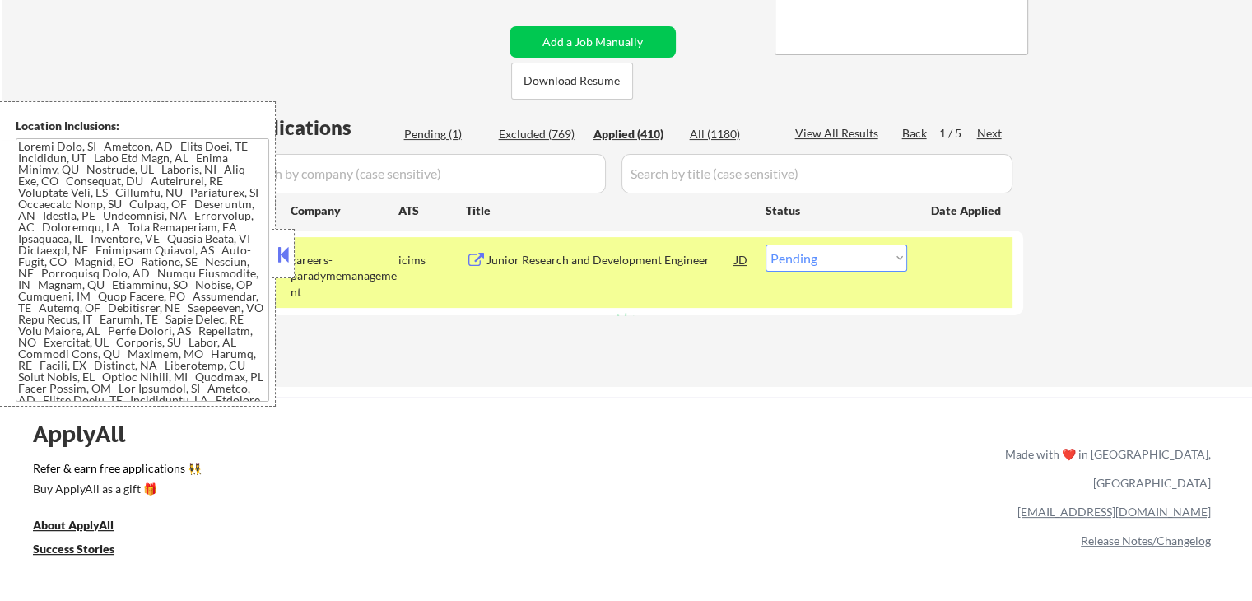
select select ""applied""
